Goal: Check status: Check status

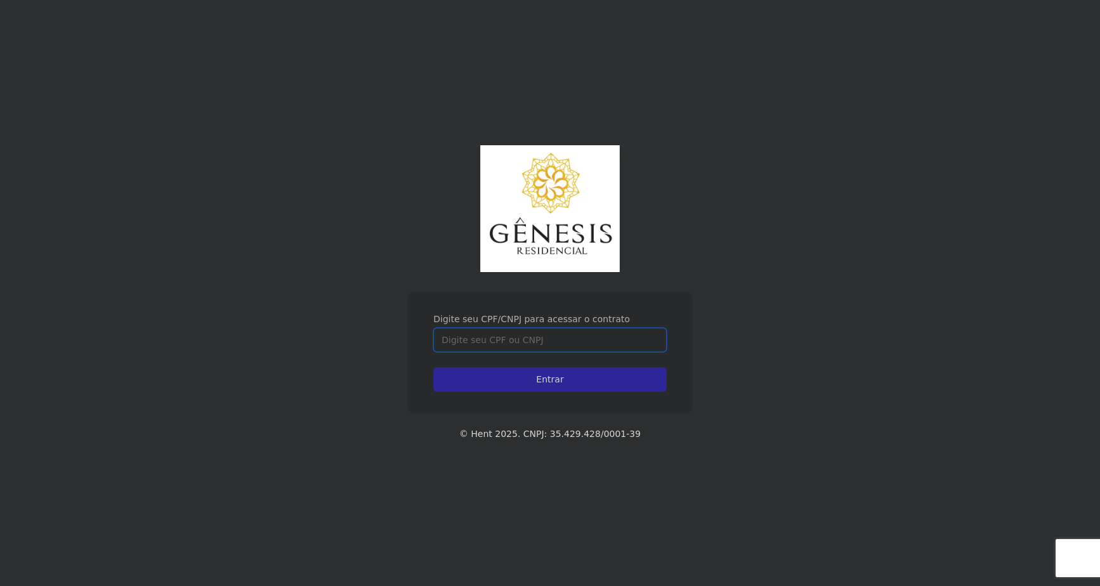
click at [592, 339] on input "Digite seu CPF/CNPJ para acessar o contrato" at bounding box center [549, 340] width 233 height 24
type input "44319529855"
click at [433, 367] on input "Entrar" at bounding box center [549, 379] width 233 height 25
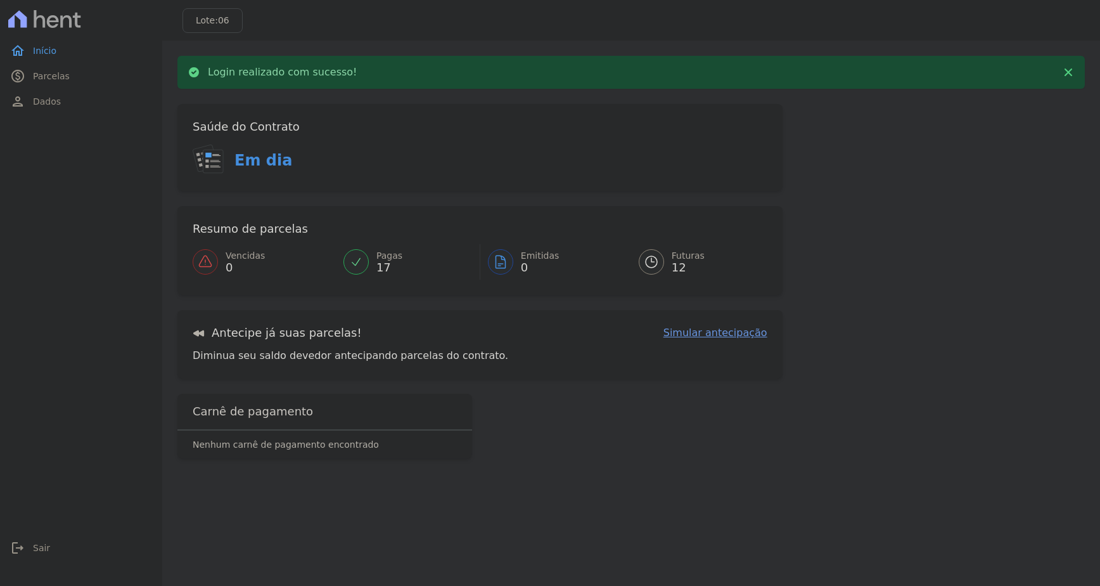
click at [673, 259] on span "Futuras" at bounding box center [688, 255] width 33 height 13
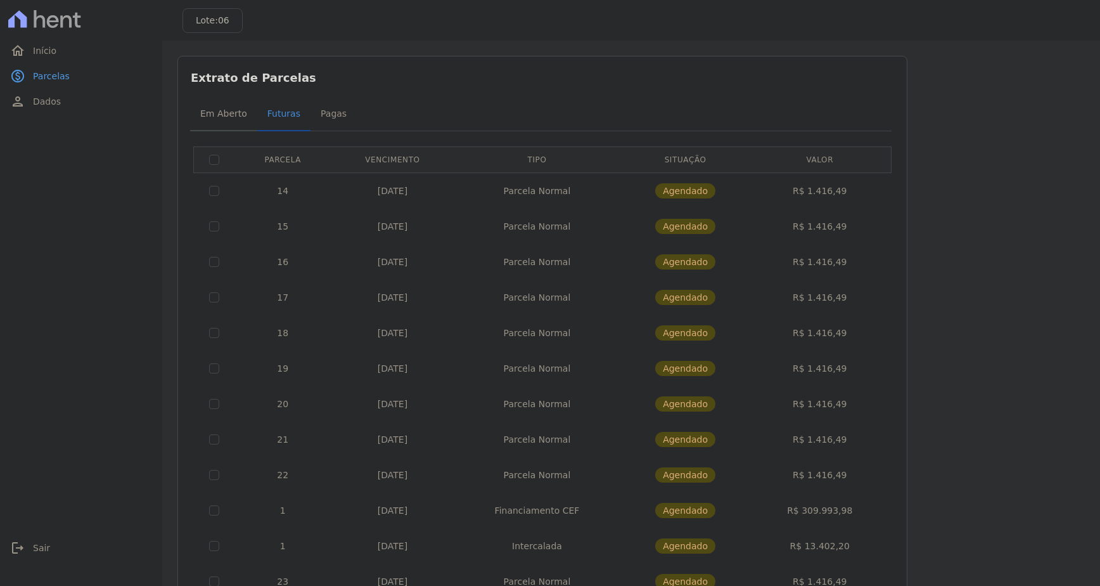
click at [236, 115] on span "Em Aberto" at bounding box center [224, 113] width 62 height 25
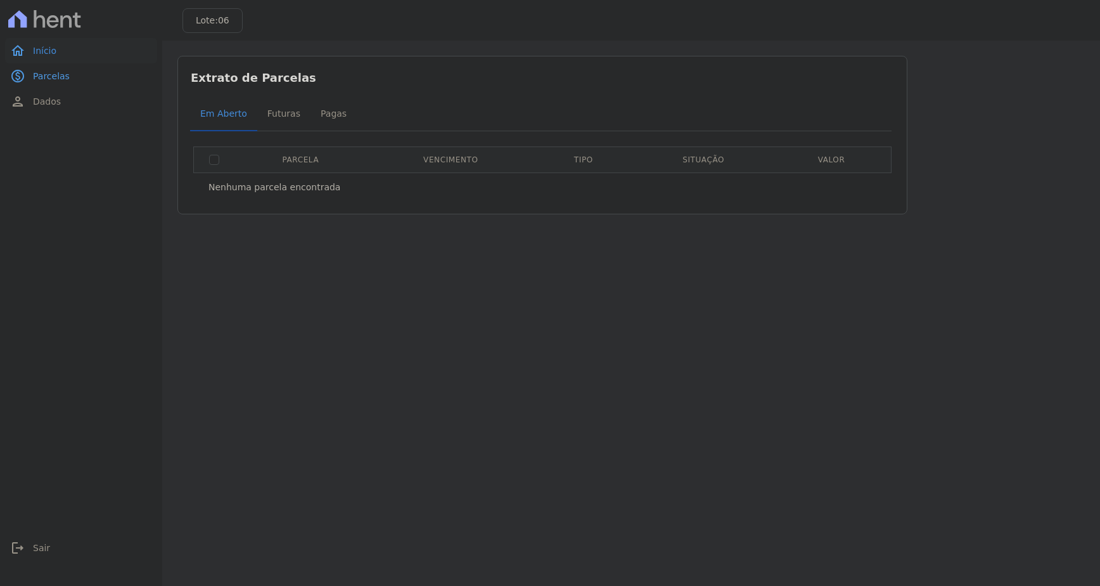
click at [72, 56] on link "home Início" at bounding box center [81, 50] width 152 height 25
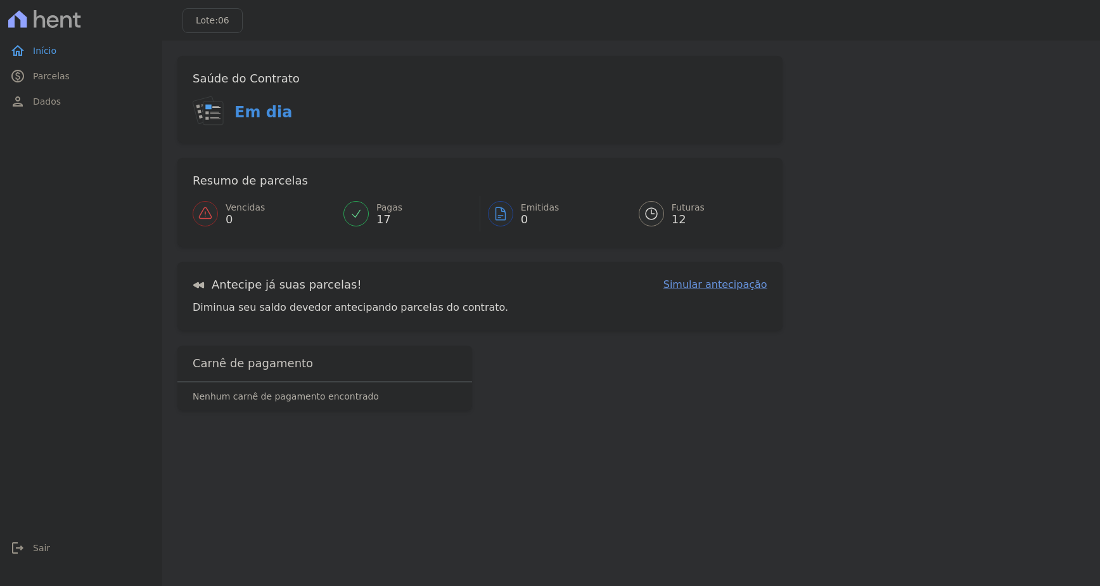
click at [677, 214] on span "12" at bounding box center [688, 219] width 33 height 10
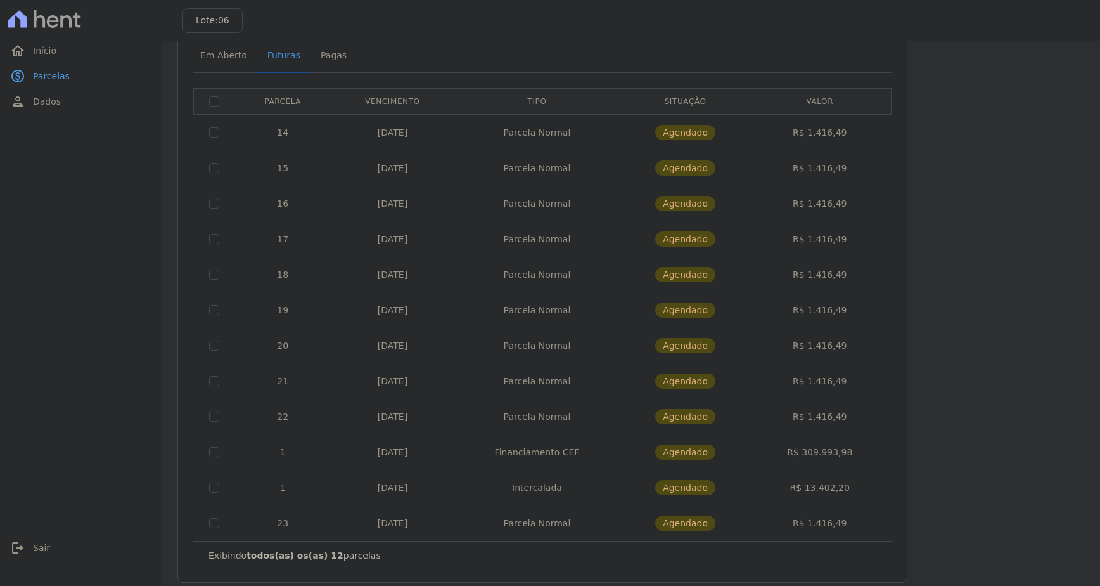
scroll to position [70, 0]
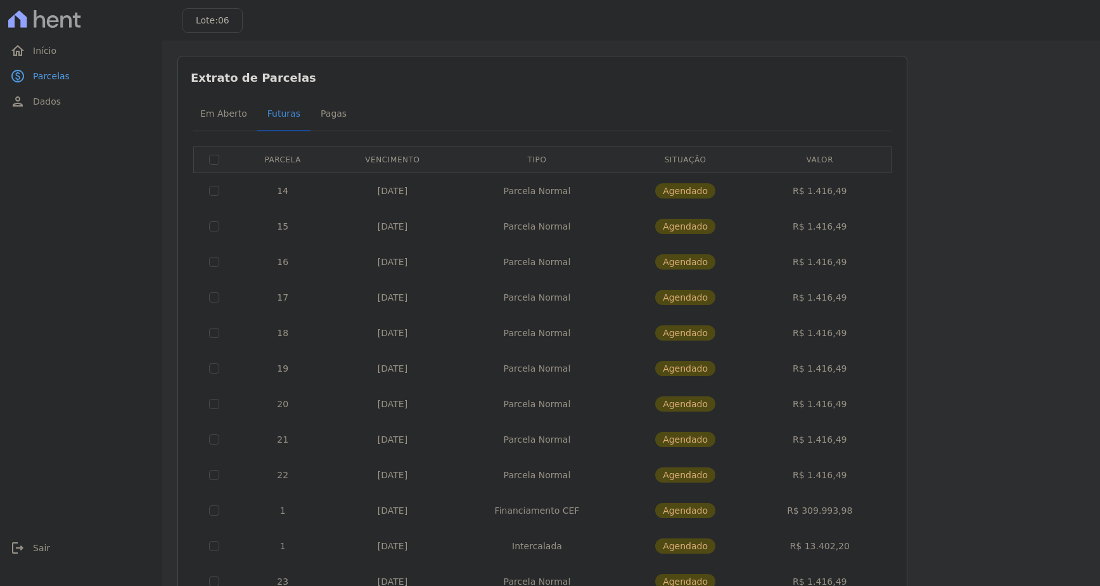
scroll to position [70, 0]
